Goal: Check status: Check status

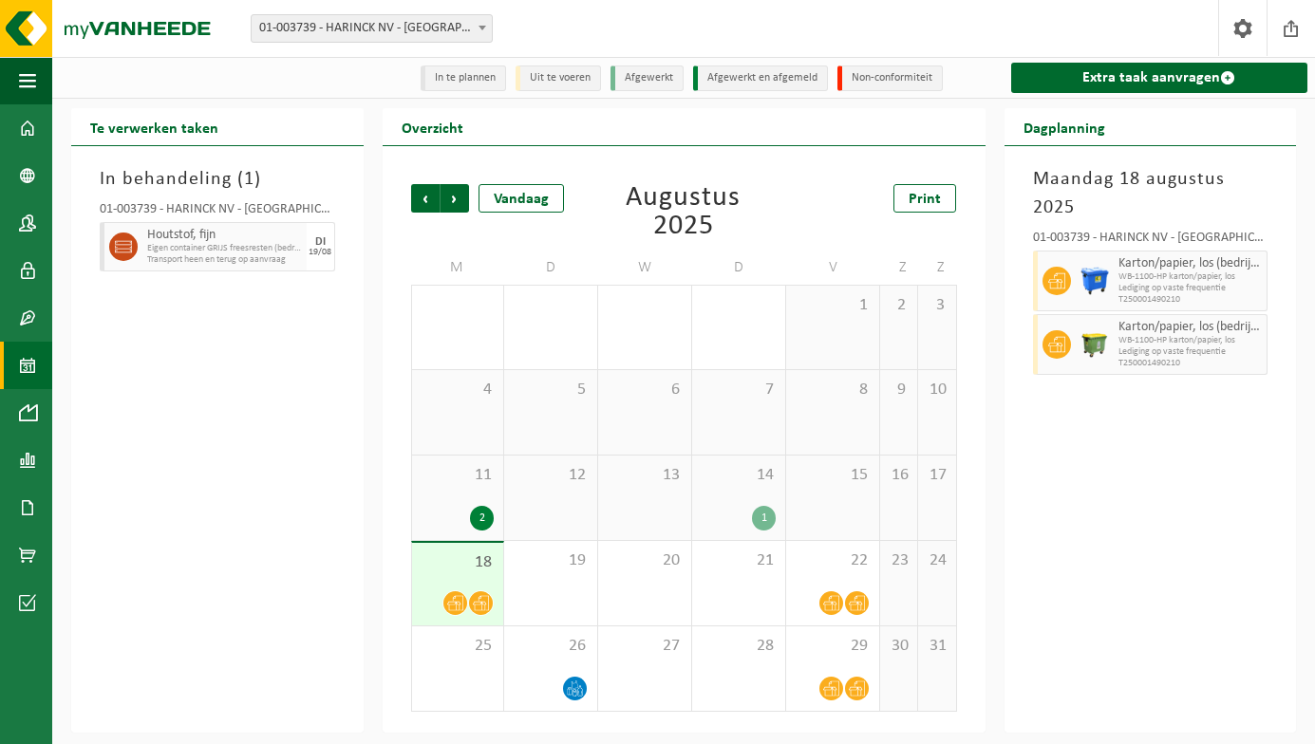
click at [487, 590] on div "18" at bounding box center [458, 584] width 92 height 83
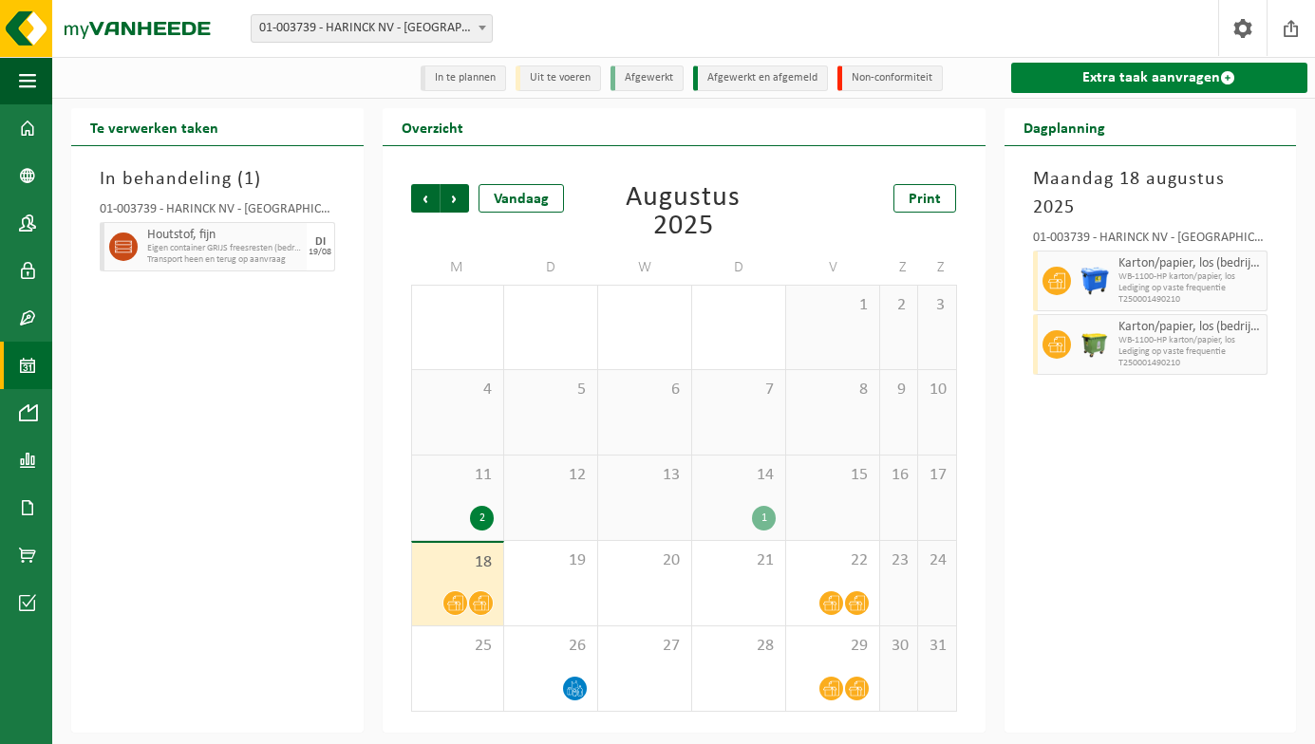
click at [1039, 73] on link "Extra taak aanvragen" at bounding box center [1159, 78] width 297 height 30
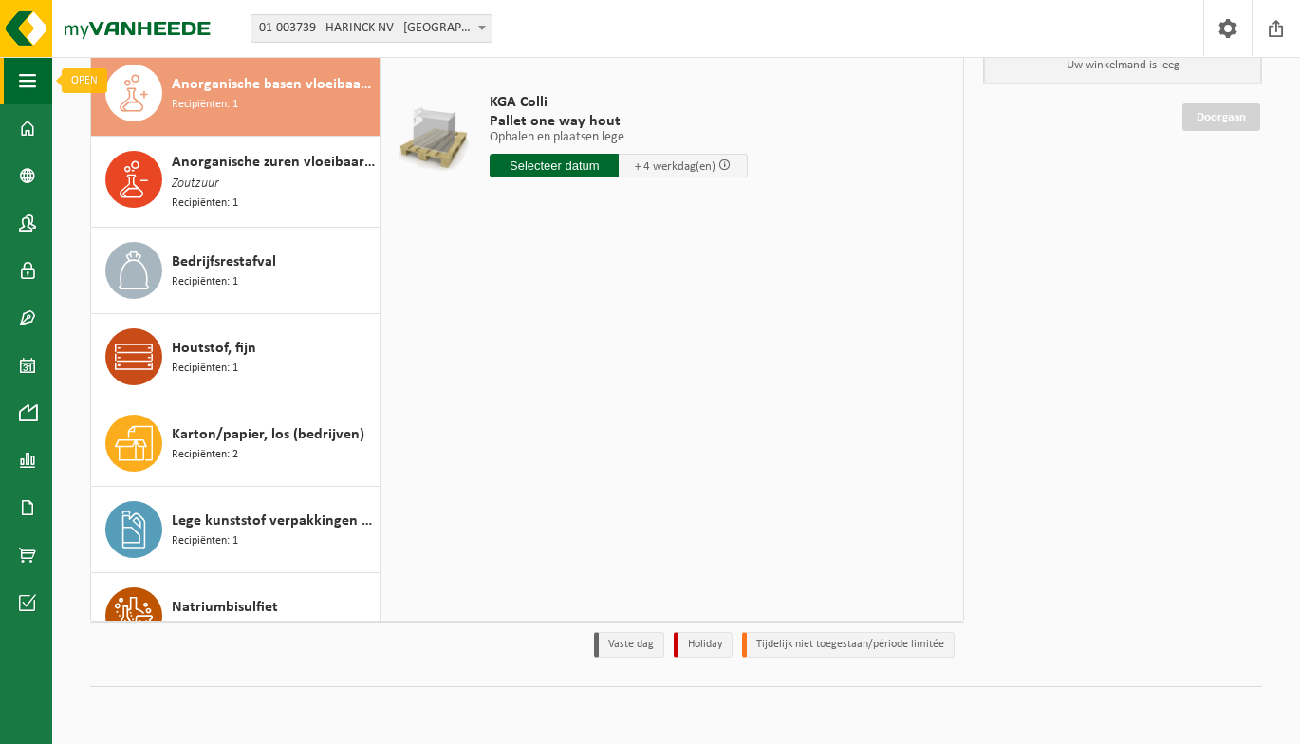
click at [36, 79] on button "Navigatie" at bounding box center [26, 80] width 52 height 47
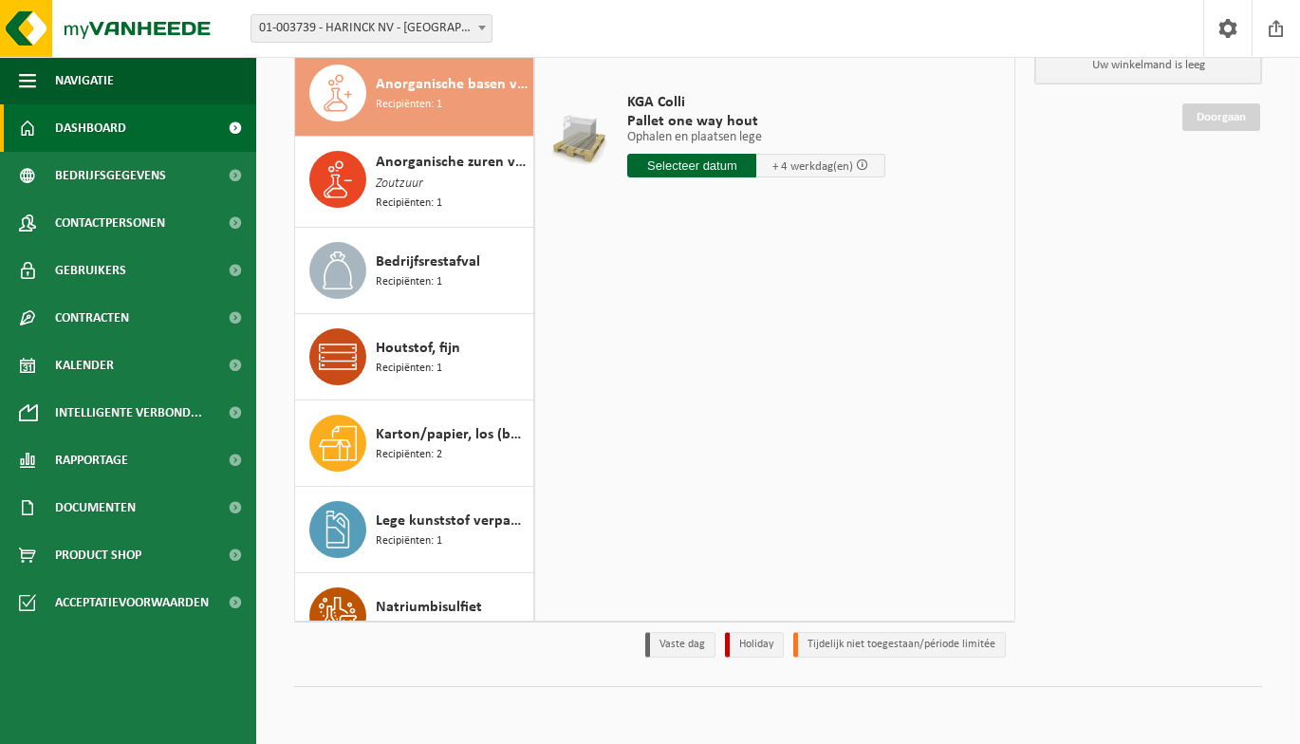
click at [55, 124] on span "Dashboard" at bounding box center [90, 127] width 71 height 47
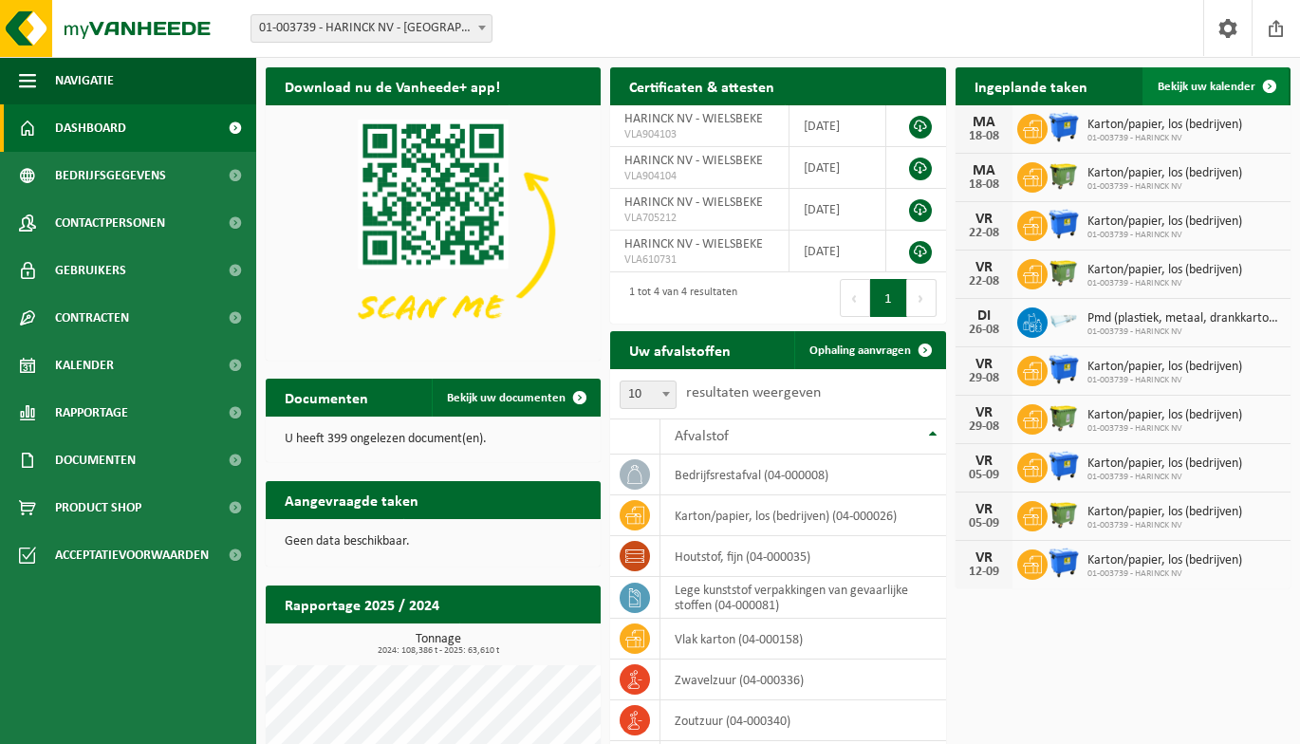
click at [1205, 81] on span "Bekijk uw kalender" at bounding box center [1207, 87] width 98 height 12
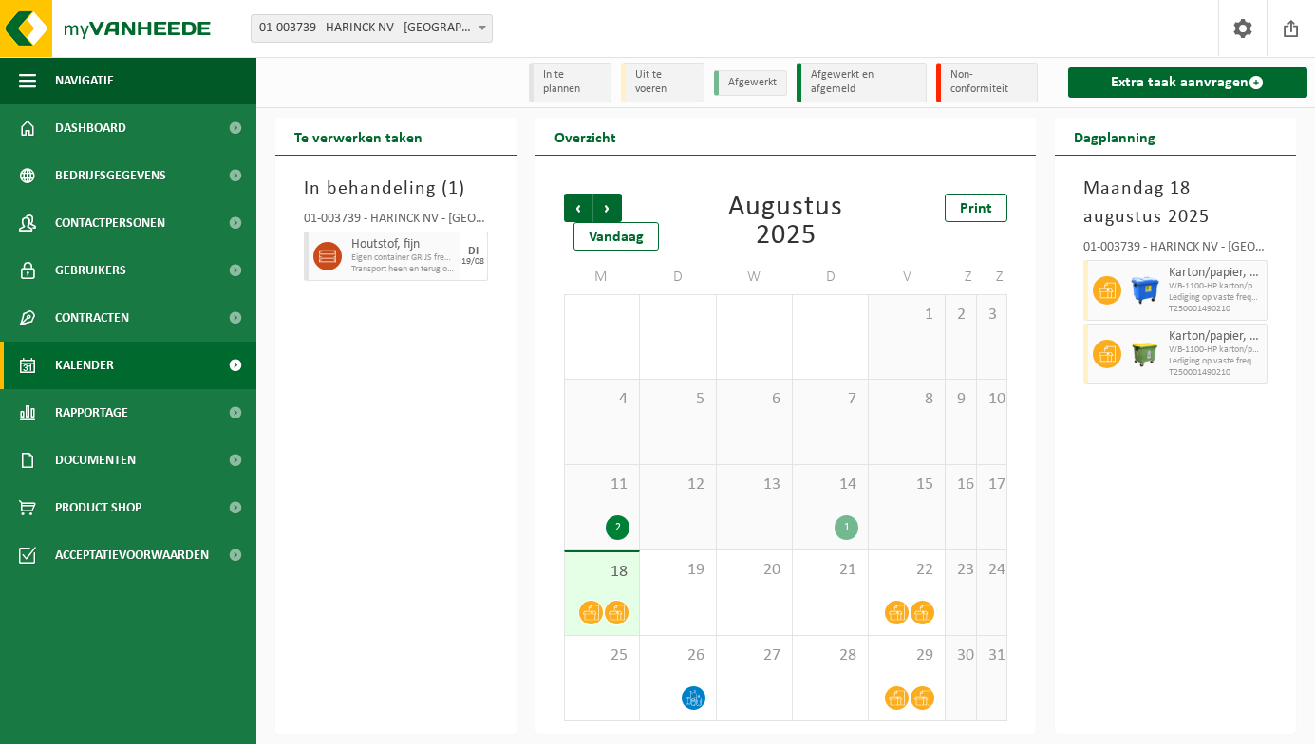
click at [616, 532] on div "2" at bounding box center [618, 527] width 24 height 25
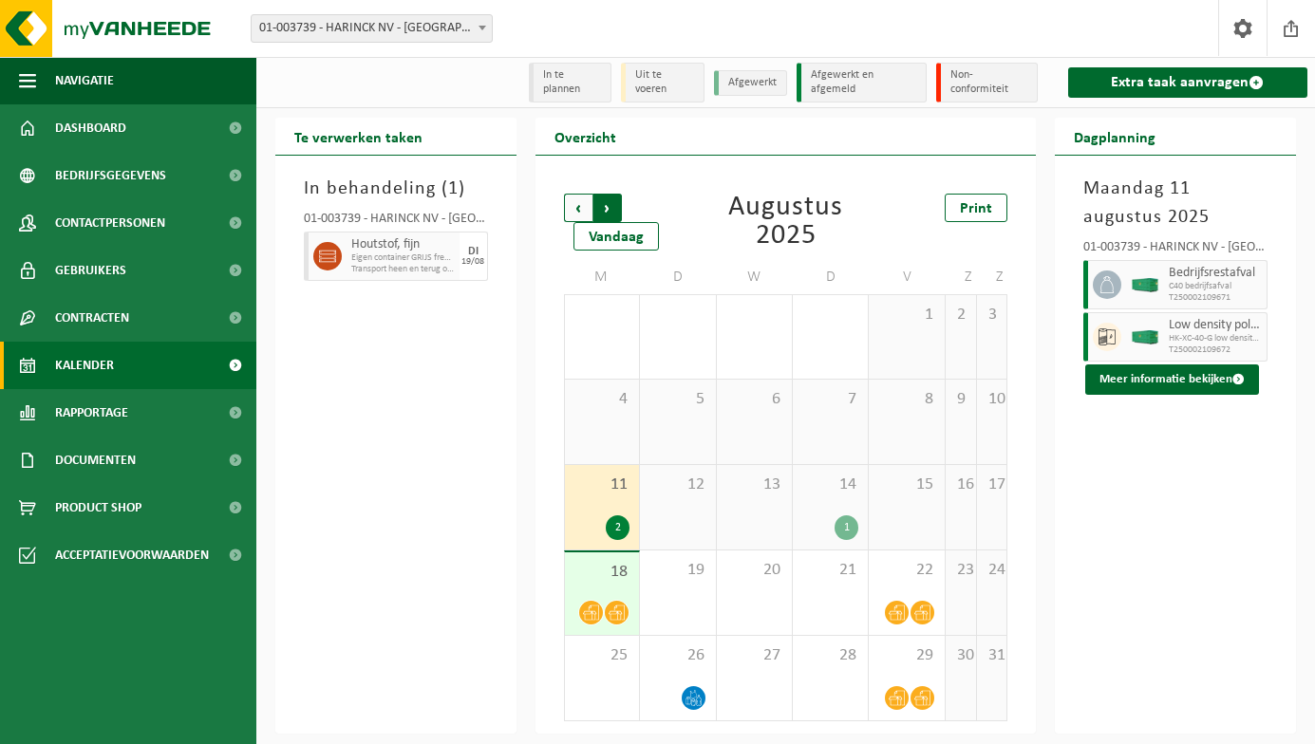
click at [579, 206] on span "Vorige" at bounding box center [578, 208] width 28 height 28
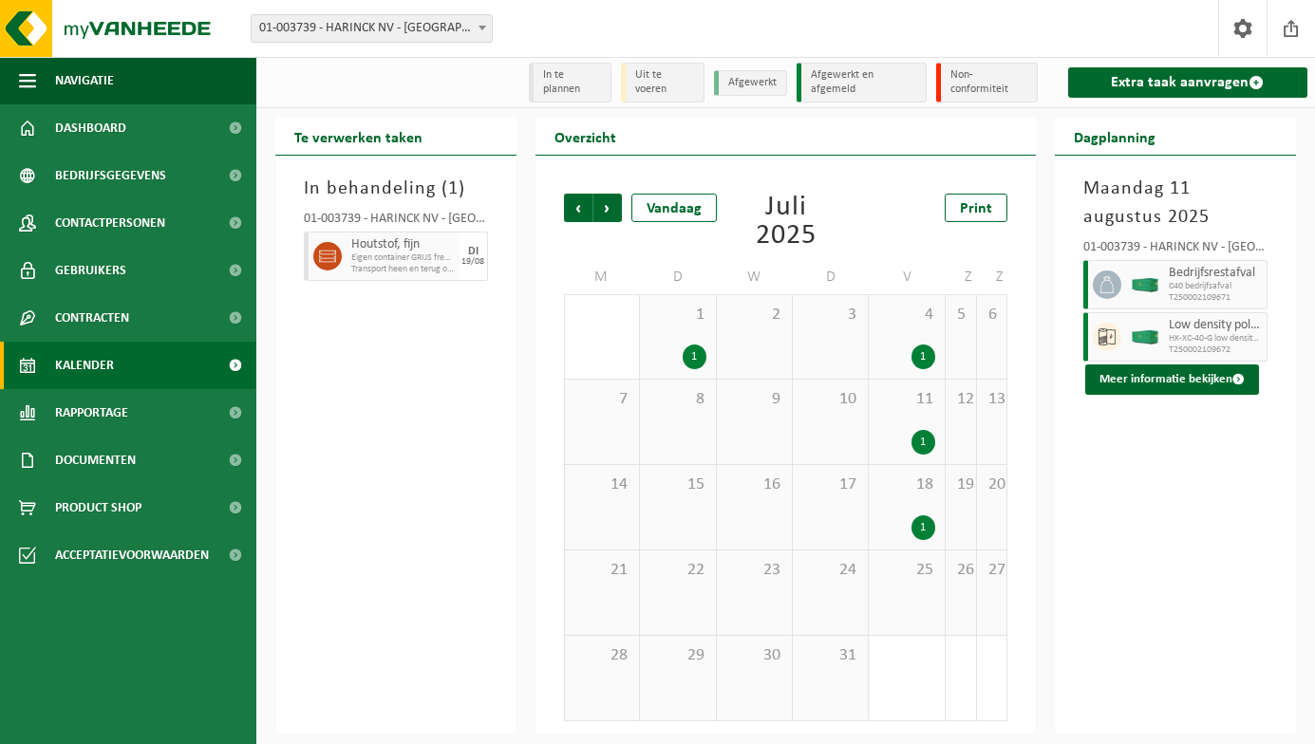
click at [695, 362] on div "1" at bounding box center [694, 357] width 24 height 25
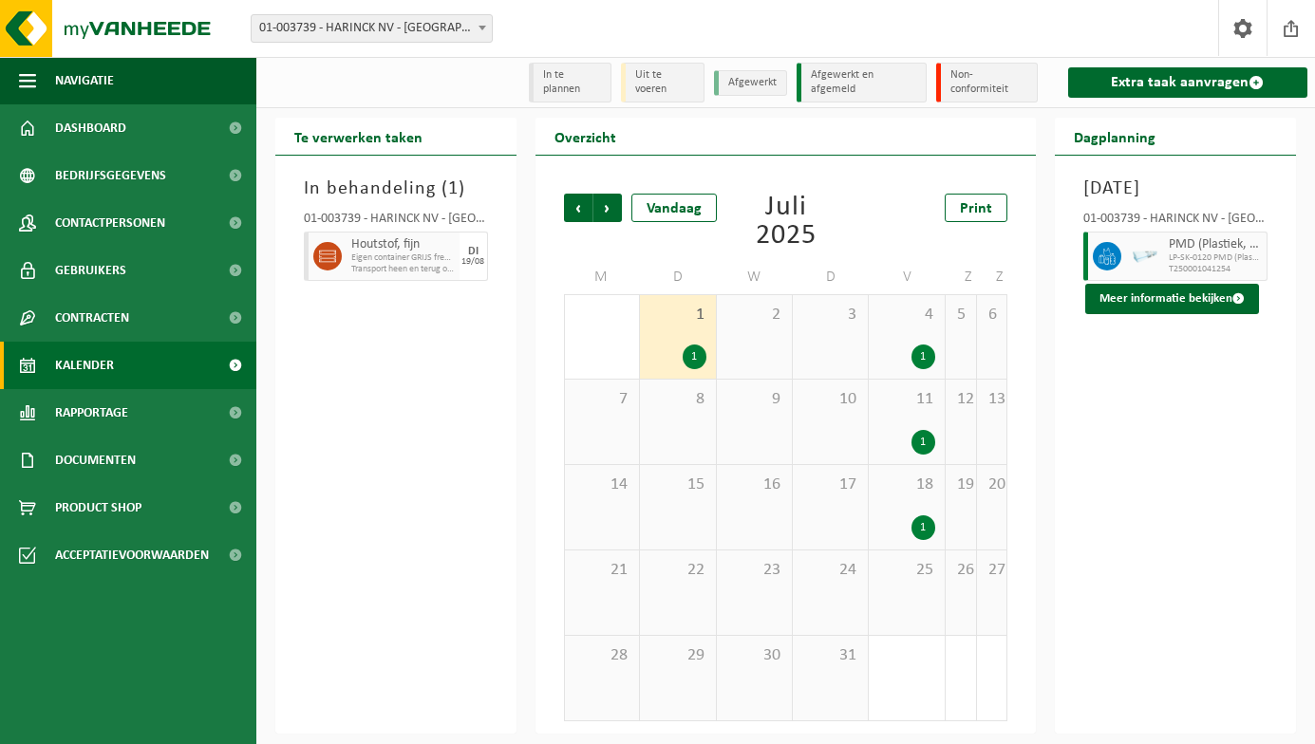
click at [933, 349] on div "1" at bounding box center [923, 357] width 24 height 25
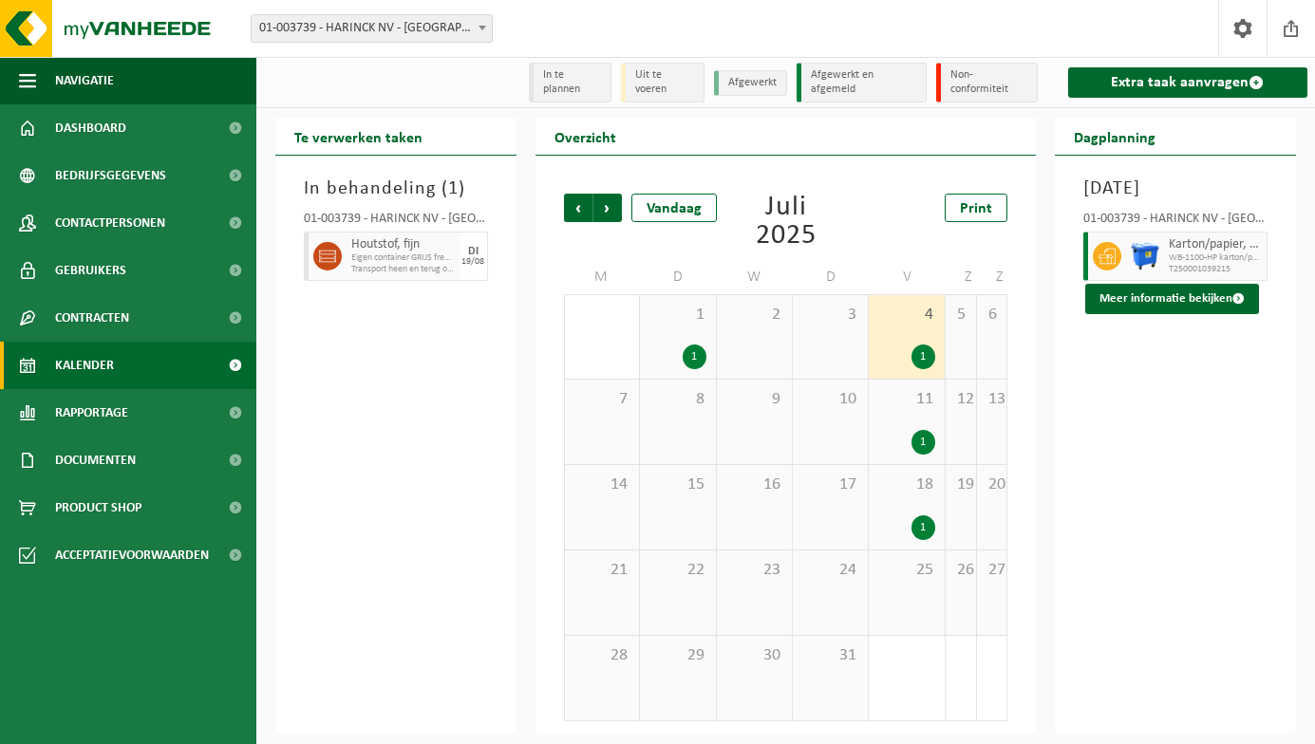
drag, startPoint x: 915, startPoint y: 435, endPoint x: 912, endPoint y: 470, distance: 35.2
click at [914, 436] on div "1" at bounding box center [923, 442] width 24 height 25
click at [925, 449] on div "1" at bounding box center [923, 442] width 24 height 25
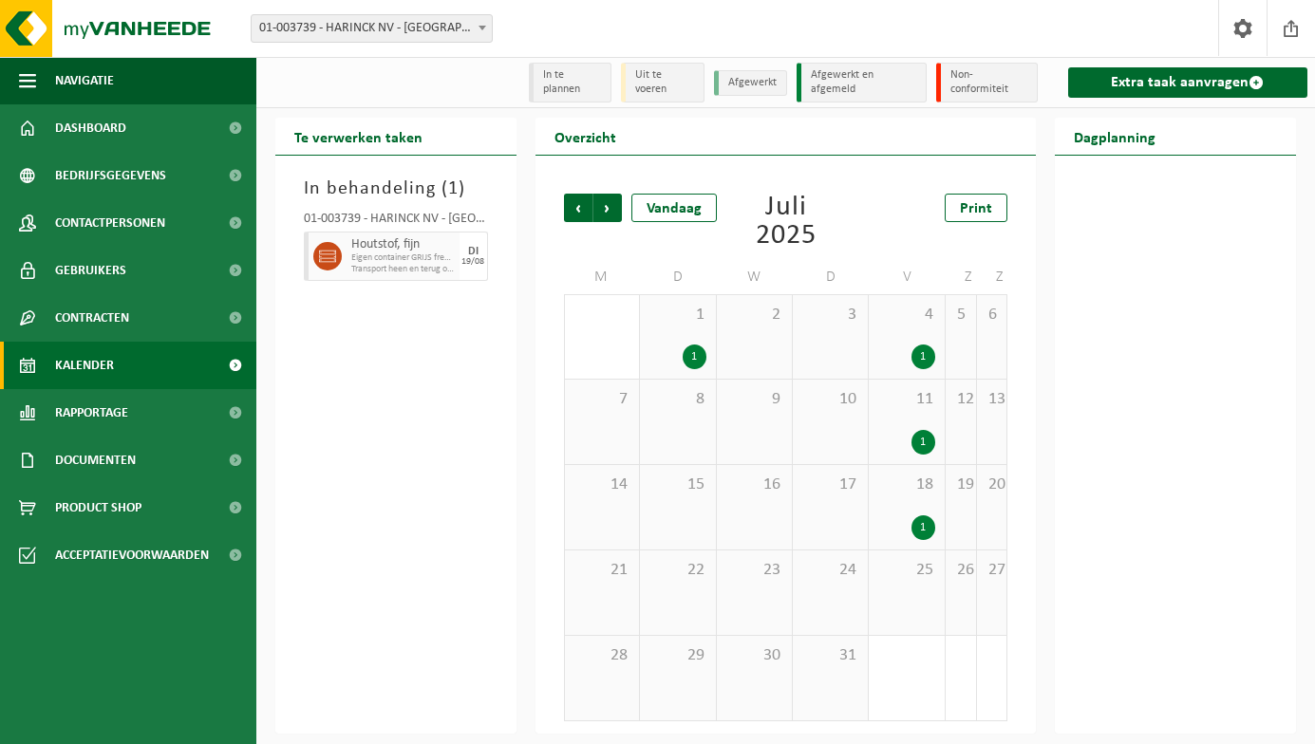
click at [926, 438] on div "1" at bounding box center [923, 442] width 24 height 25
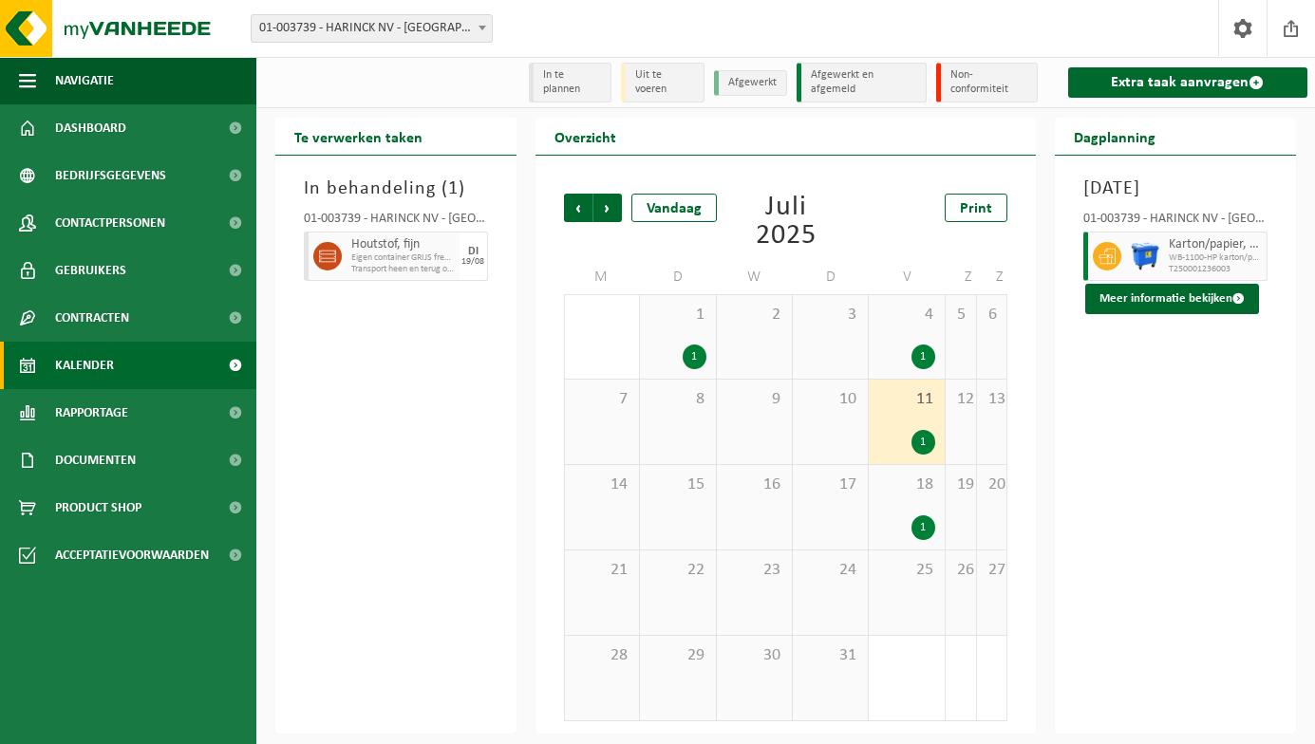
click at [915, 527] on div "1" at bounding box center [923, 527] width 24 height 25
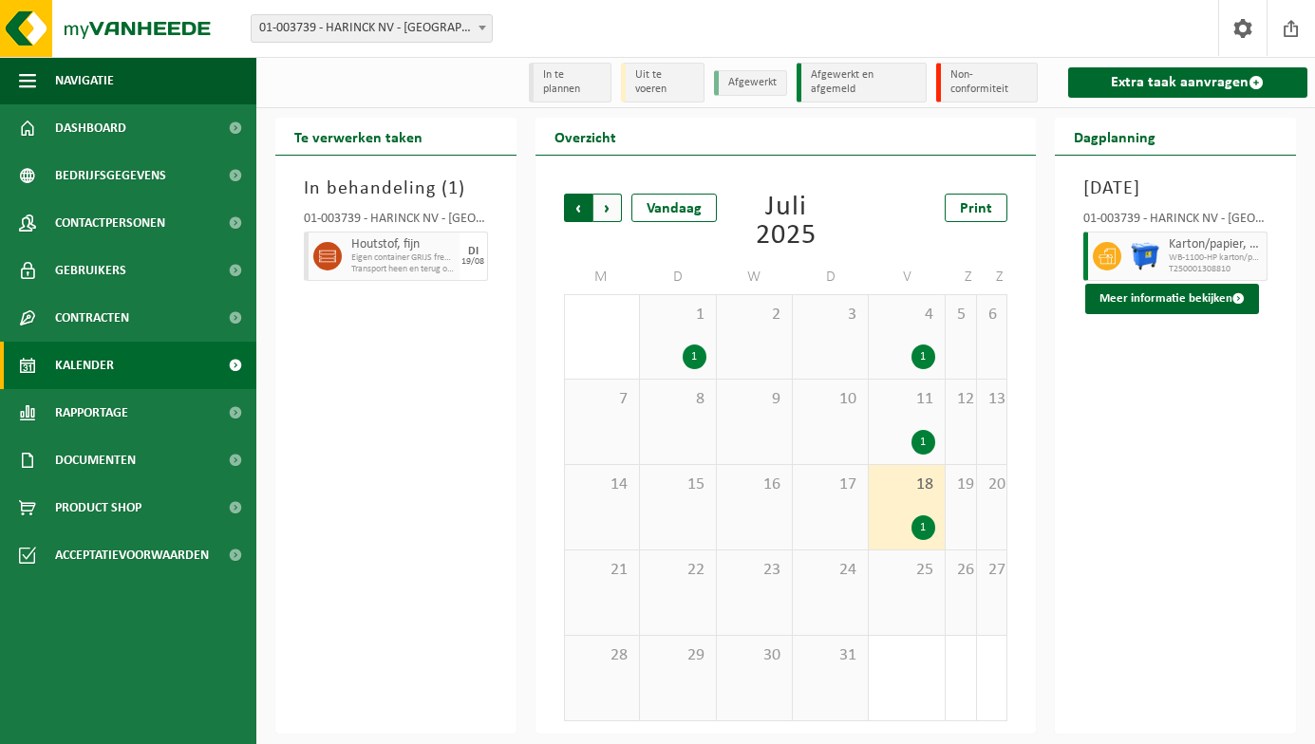
click at [618, 214] on span "Volgende" at bounding box center [607, 208] width 28 height 28
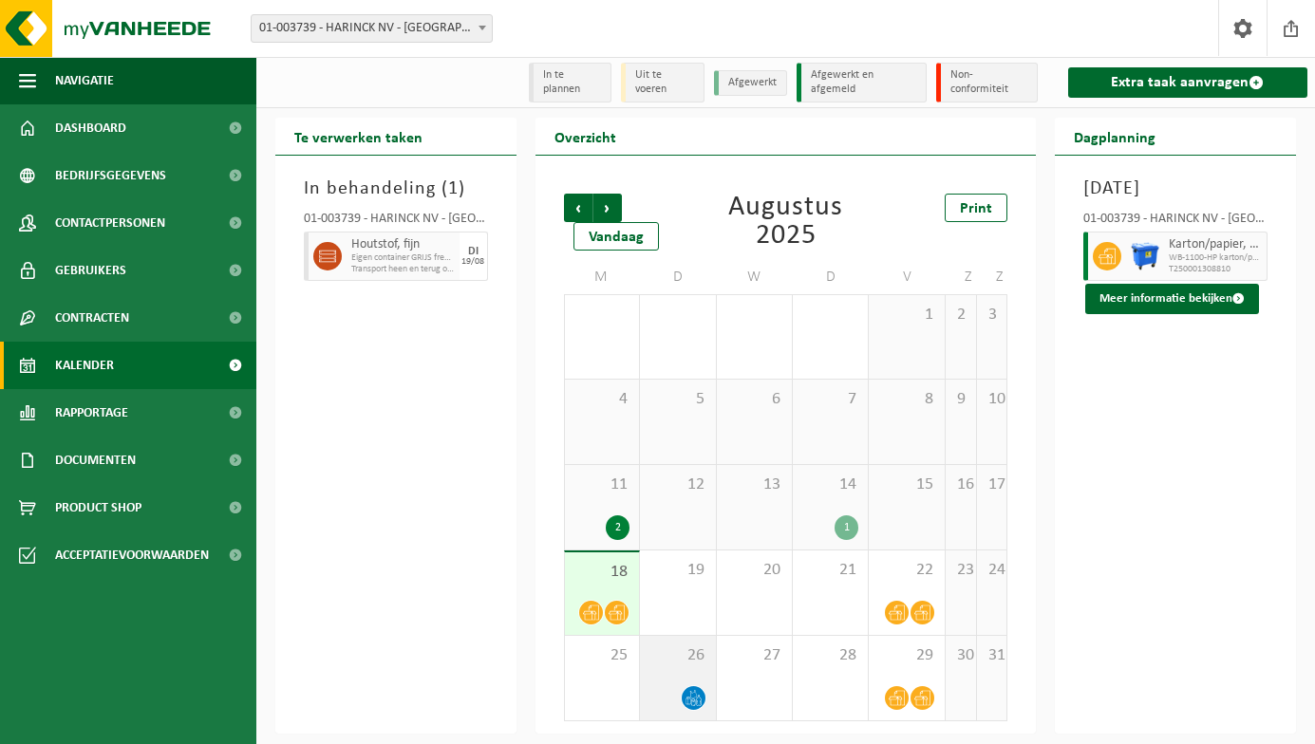
click at [700, 700] on icon at bounding box center [698, 701] width 5 height 9
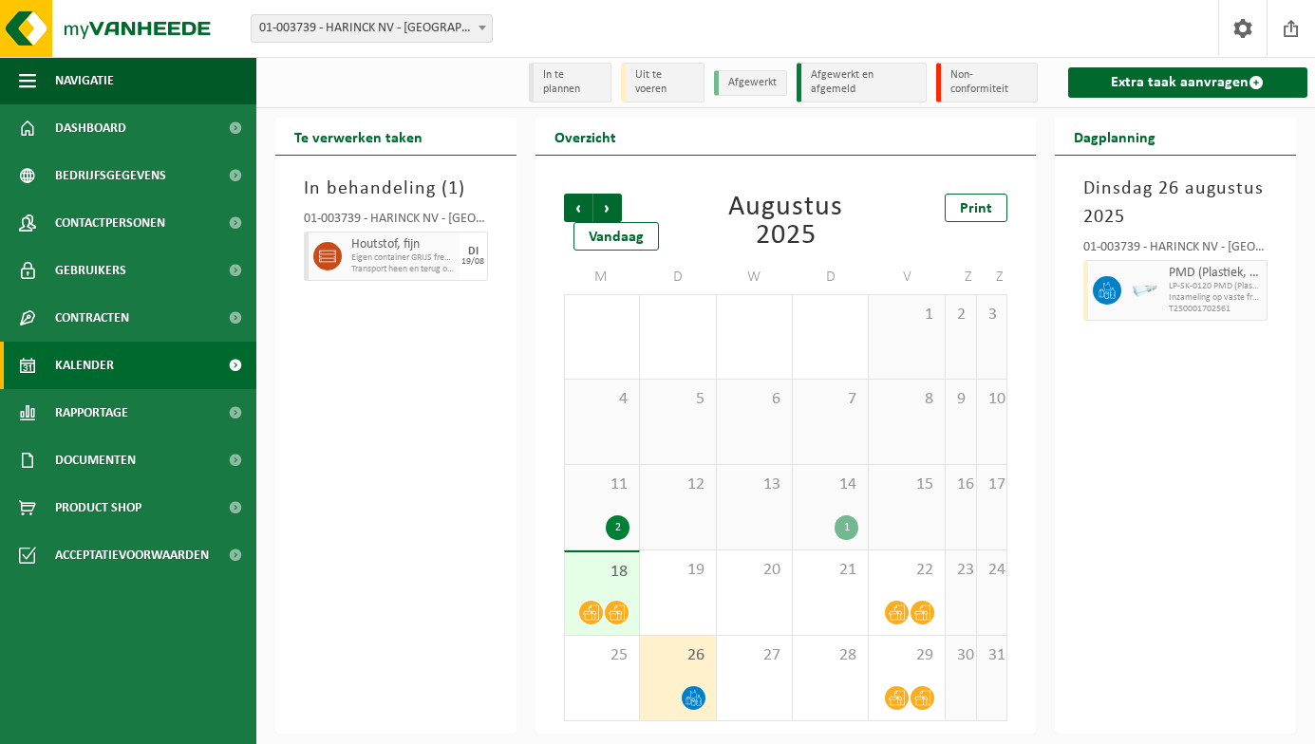
click at [838, 519] on div "1" at bounding box center [846, 527] width 24 height 25
